Goal: Information Seeking & Learning: Understand process/instructions

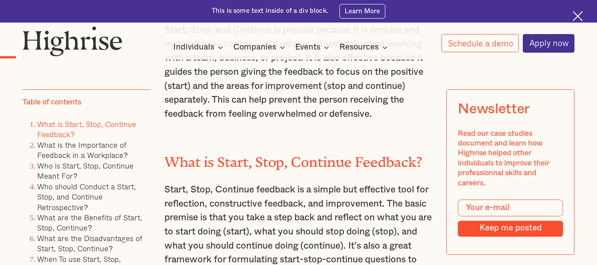
scroll to position [751, 0]
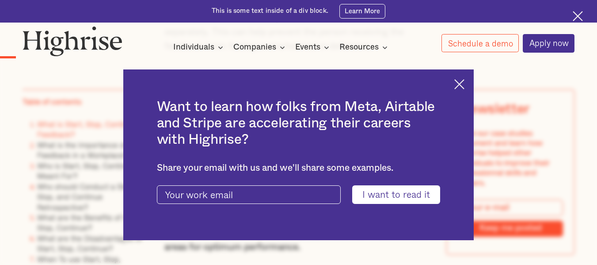
click at [458, 77] on div "Want to learn how folks from Meta, Airtable and Stripe are accelerating their c…" at bounding box center [298, 154] width 351 height 171
click at [464, 86] on img at bounding box center [459, 84] width 10 height 10
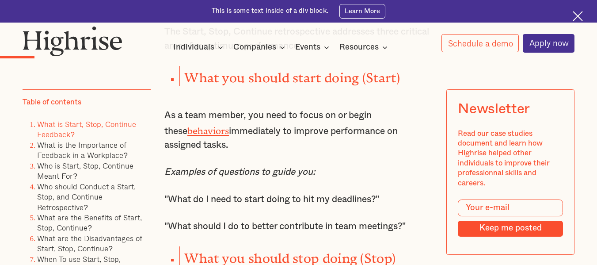
scroll to position [972, 0]
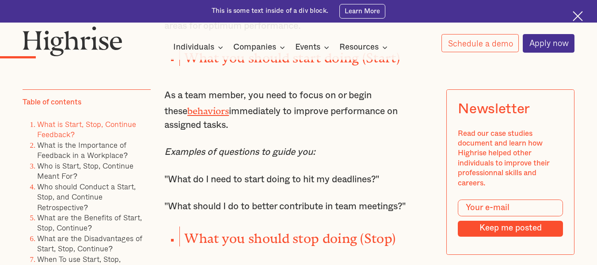
drag, startPoint x: 163, startPoint y: 104, endPoint x: 213, endPoint y: 135, distance: 59.1
click at [213, 132] on p "As a team member, you need to focus on or begin these behaviors immediately to …" at bounding box center [298, 110] width 268 height 44
copy p "As a team member, you need to focus on or begin these behaviors immediately to …"
click at [227, 132] on p "As a team member, you need to focus on or begin these behaviors immediately to …" at bounding box center [298, 110] width 268 height 44
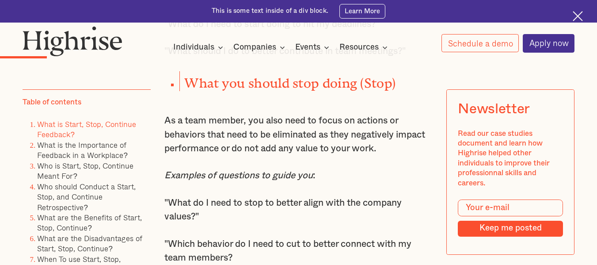
scroll to position [1148, 0]
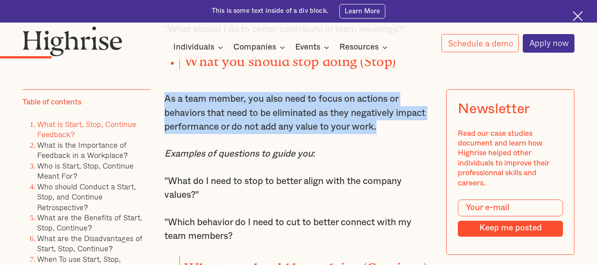
drag, startPoint x: 159, startPoint y: 100, endPoint x: 391, endPoint y: 139, distance: 235.1
copy p "As a team member, you also need to focus on actions or behaviors that need to b…"
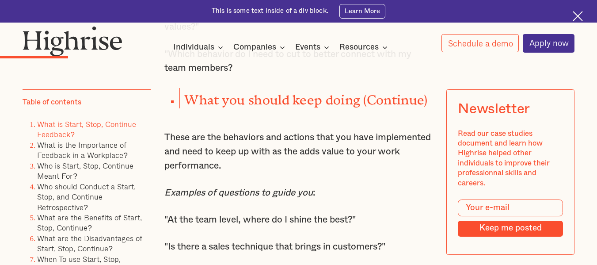
scroll to position [1325, 0]
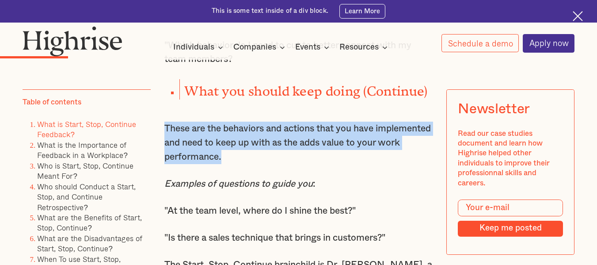
drag, startPoint x: 162, startPoint y: 132, endPoint x: 282, endPoint y: 165, distance: 124.4
copy p "These are the behaviors and actions that you have implemented and need to keep …"
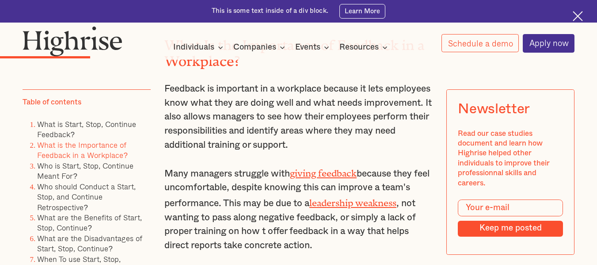
scroll to position [1634, 0]
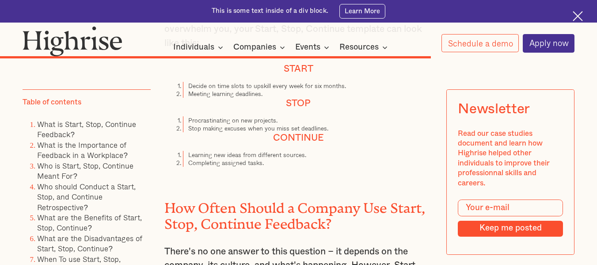
scroll to position [5564, 0]
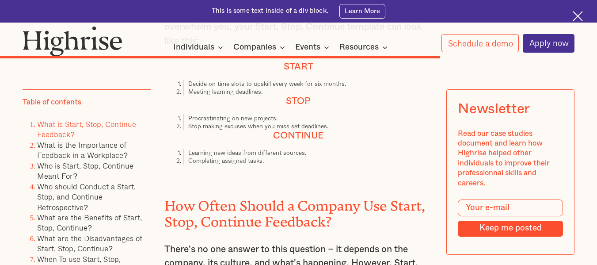
click at [77, 125] on link "What is Start, Stop, Continue Feedback?" at bounding box center [86, 129] width 99 height 22
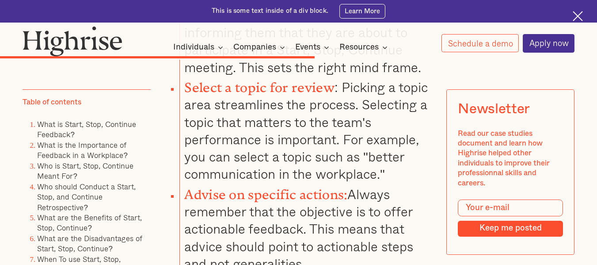
scroll to position [4277, 0]
